Goal: Task Accomplishment & Management: Use online tool/utility

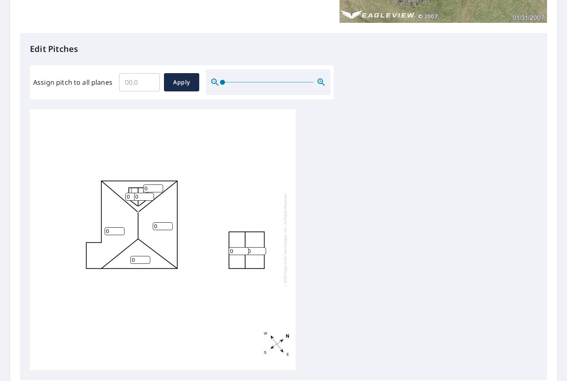
scroll to position [193, 0]
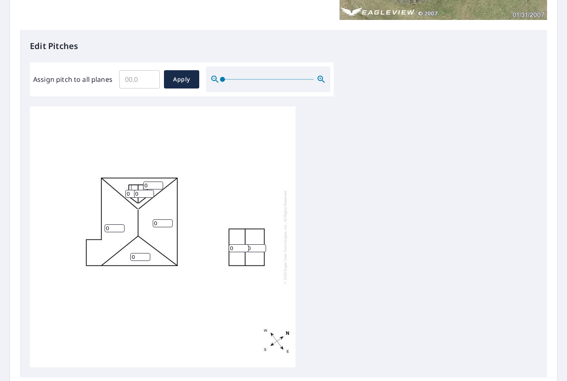
click at [128, 75] on input "Assign pitch to all planes" at bounding box center [139, 79] width 41 height 23
type input "3"
click at [174, 78] on span "Apply" at bounding box center [182, 79] width 22 height 10
type input "3"
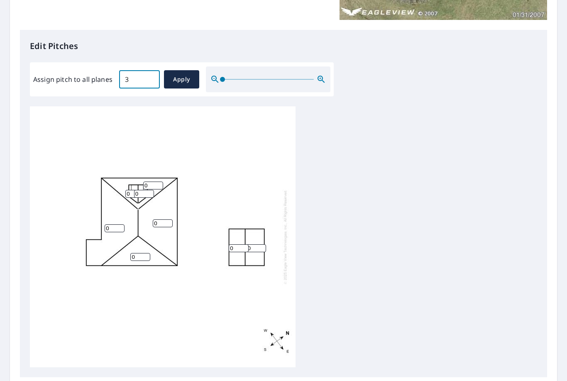
type input "3"
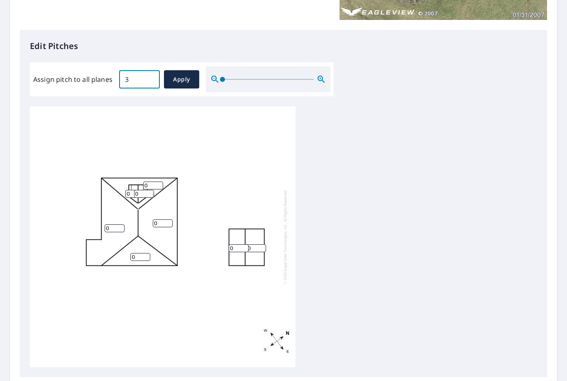
type input "3"
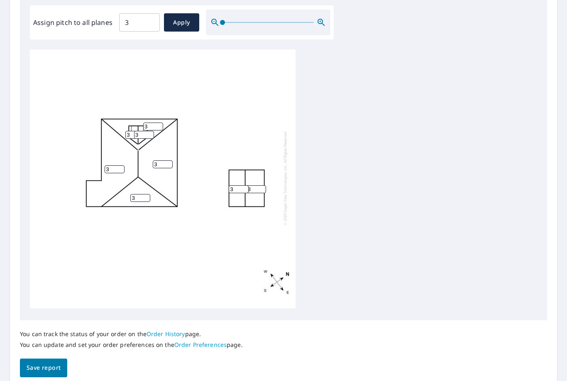
scroll to position [250, 0]
click at [44, 363] on span "Save report" at bounding box center [44, 368] width 34 height 10
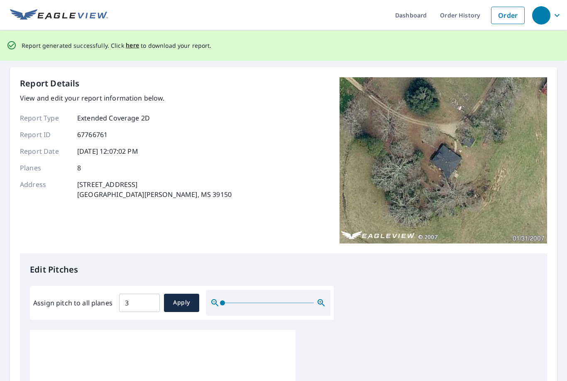
scroll to position [0, 0]
click at [131, 47] on span "here" at bounding box center [133, 45] width 14 height 10
